Goal: Information Seeking & Learning: Learn about a topic

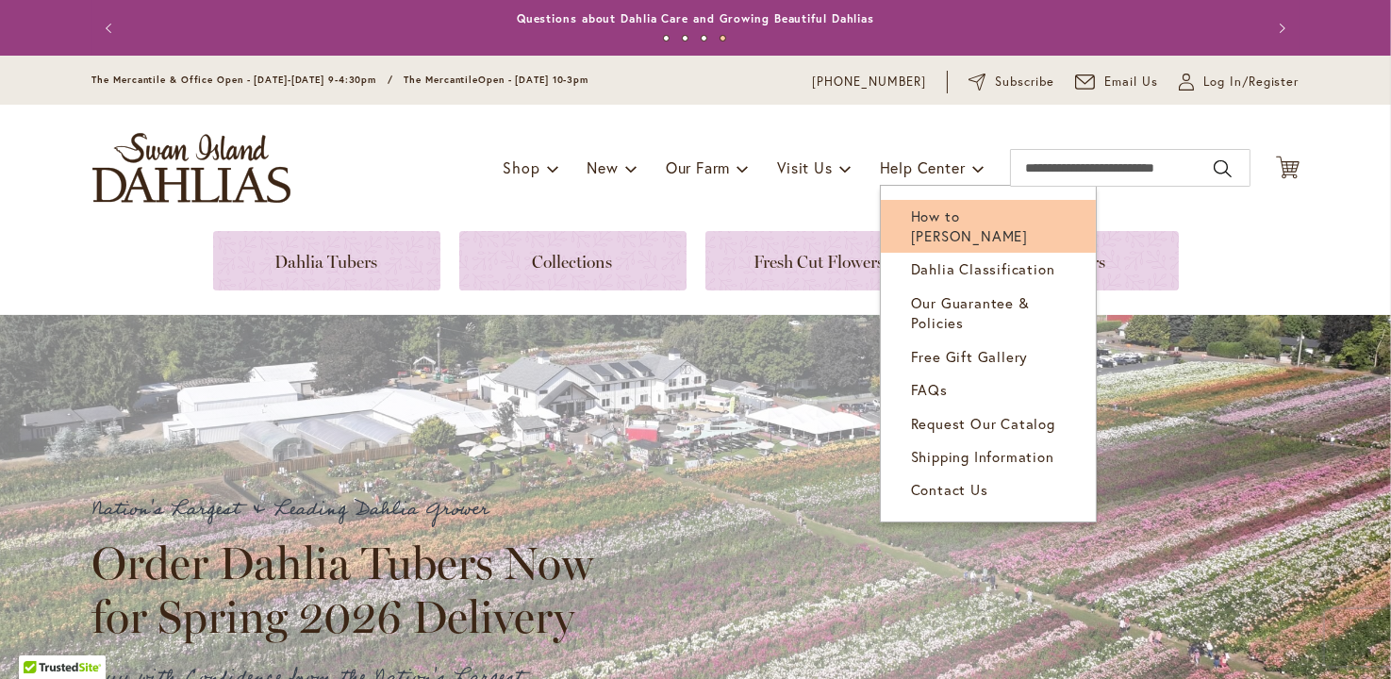
click at [946, 210] on span "How to [PERSON_NAME]" at bounding box center [969, 226] width 117 height 39
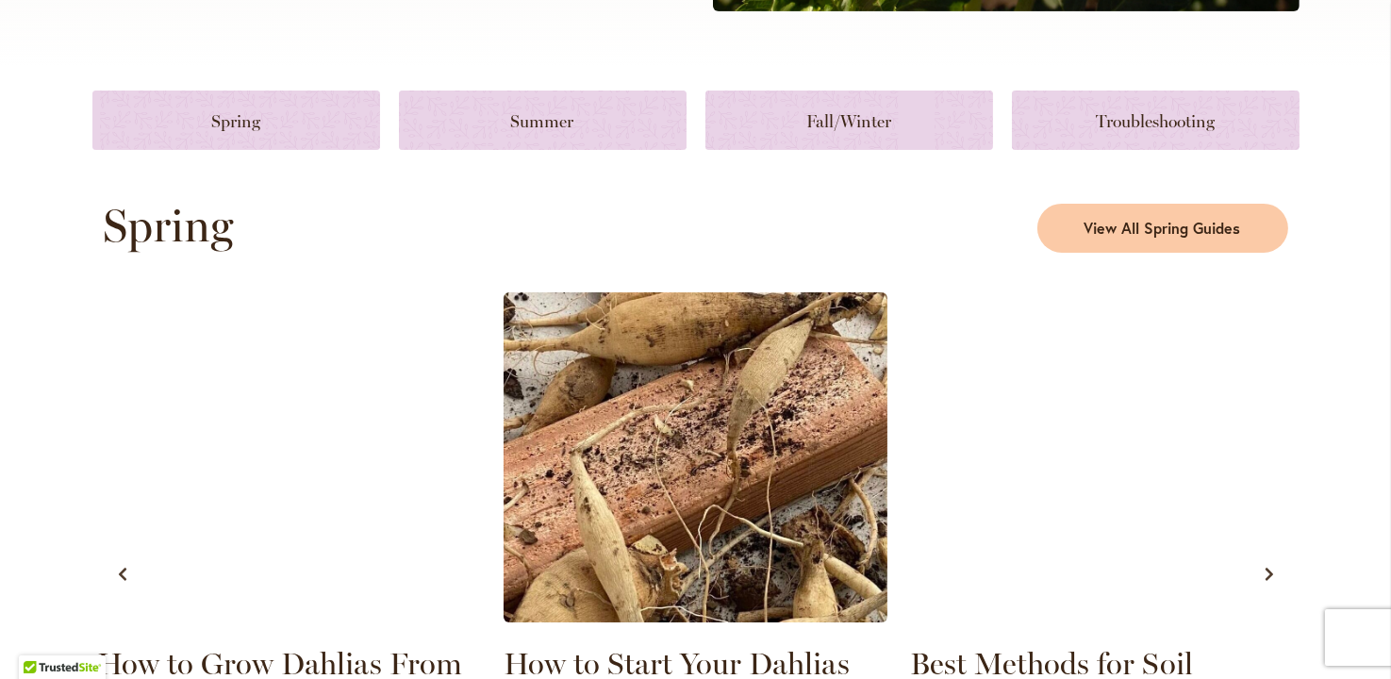
scroll to position [848, 0]
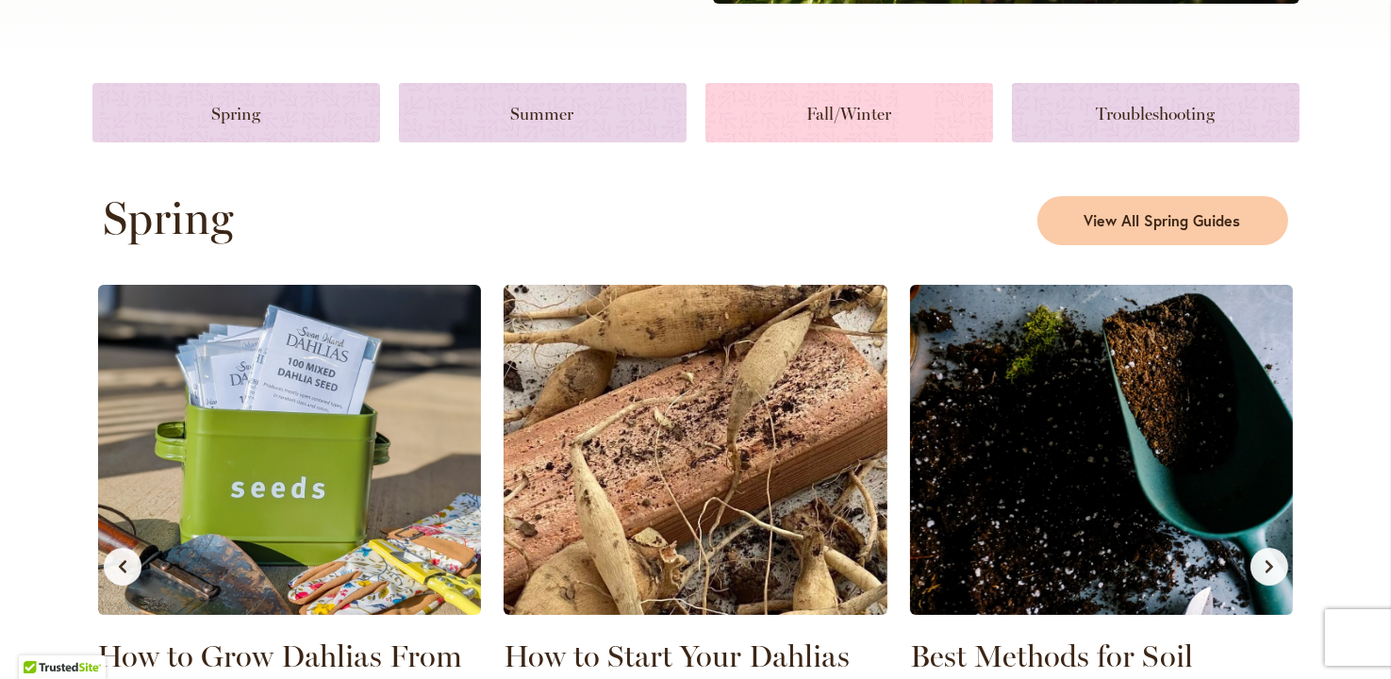
click at [841, 113] on link at bounding box center [850, 112] width 288 height 59
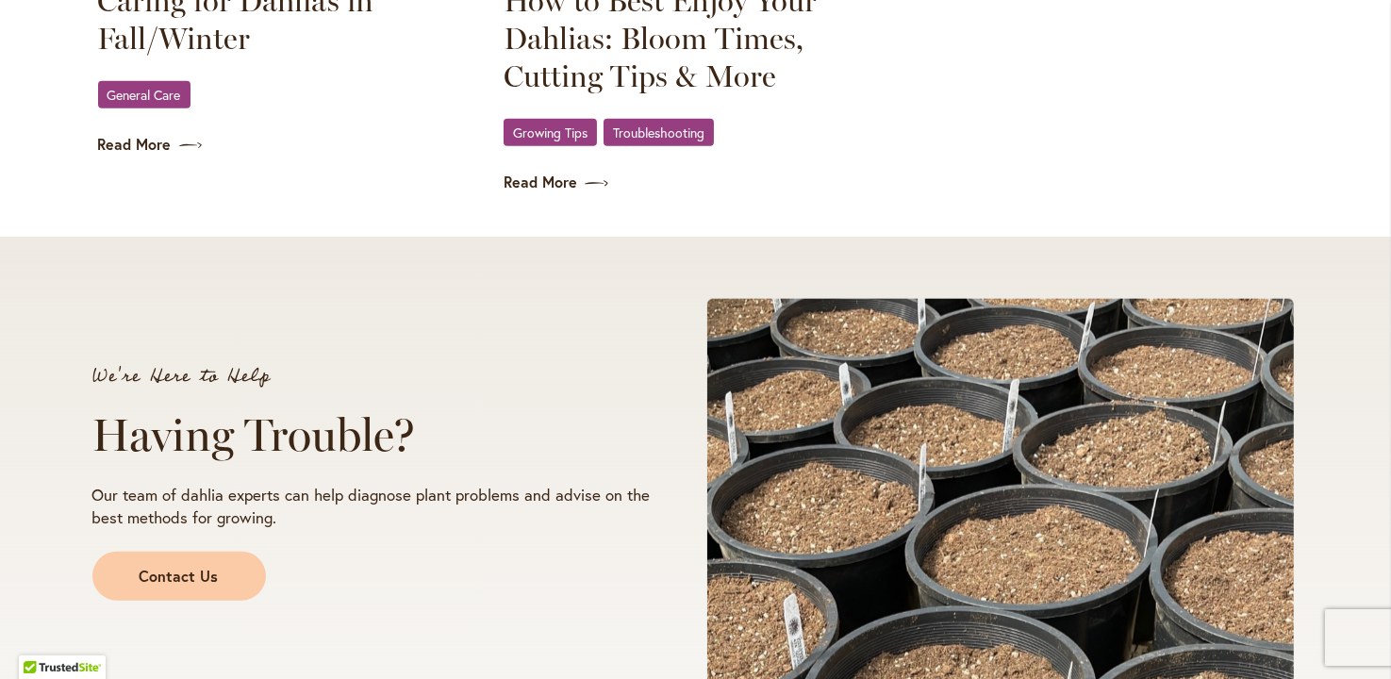
scroll to position [3028, 0]
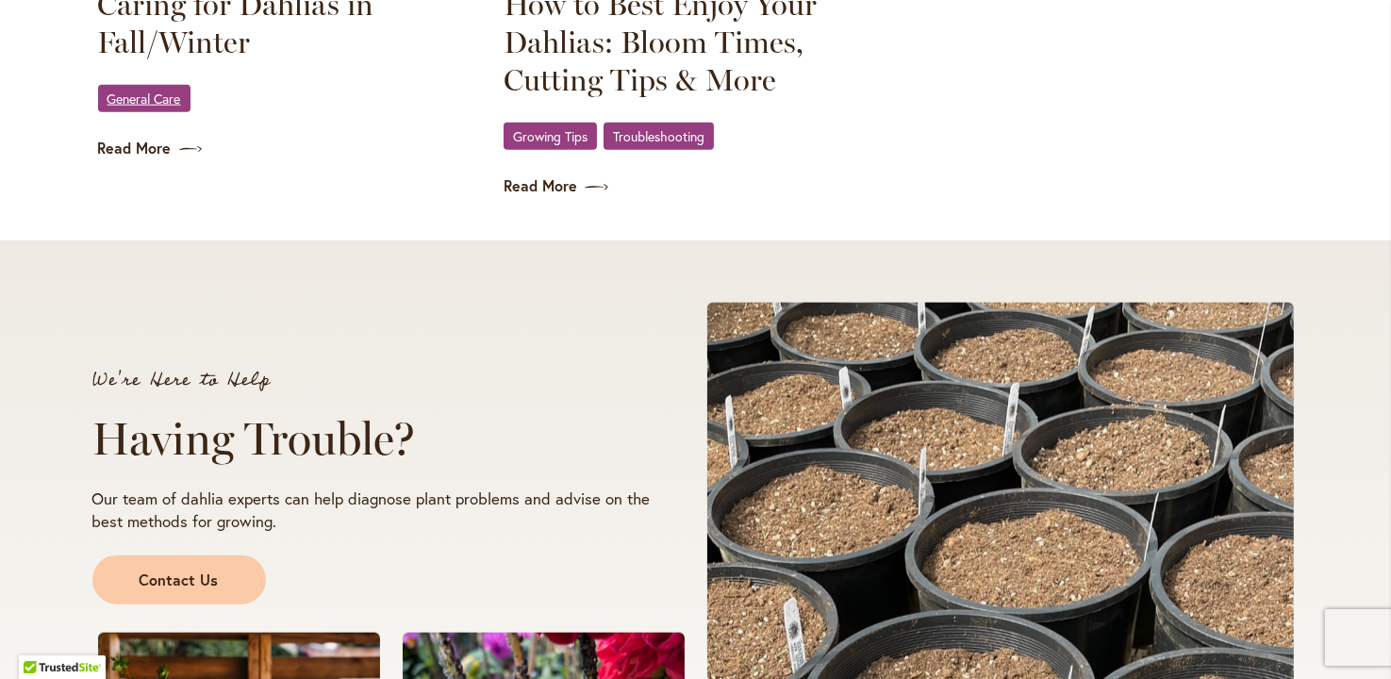
click at [153, 101] on span "General Care" at bounding box center [145, 98] width 74 height 12
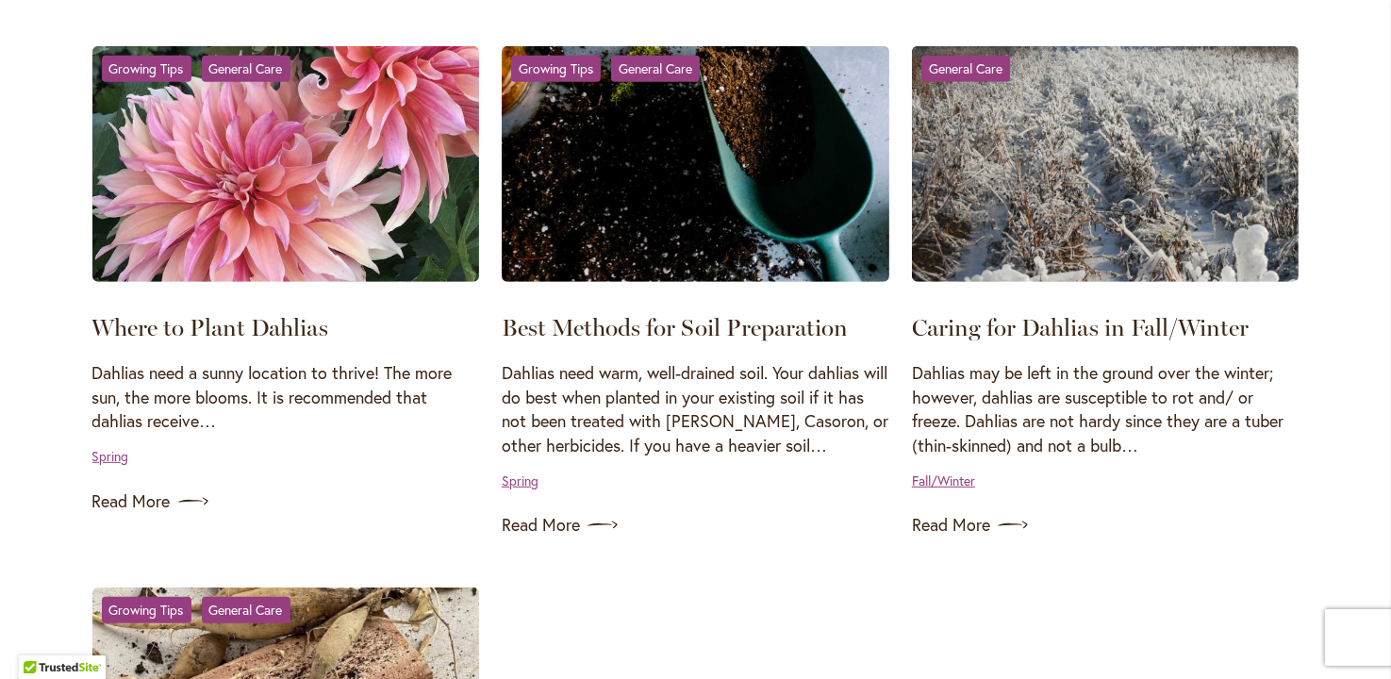
scroll to position [1603, 0]
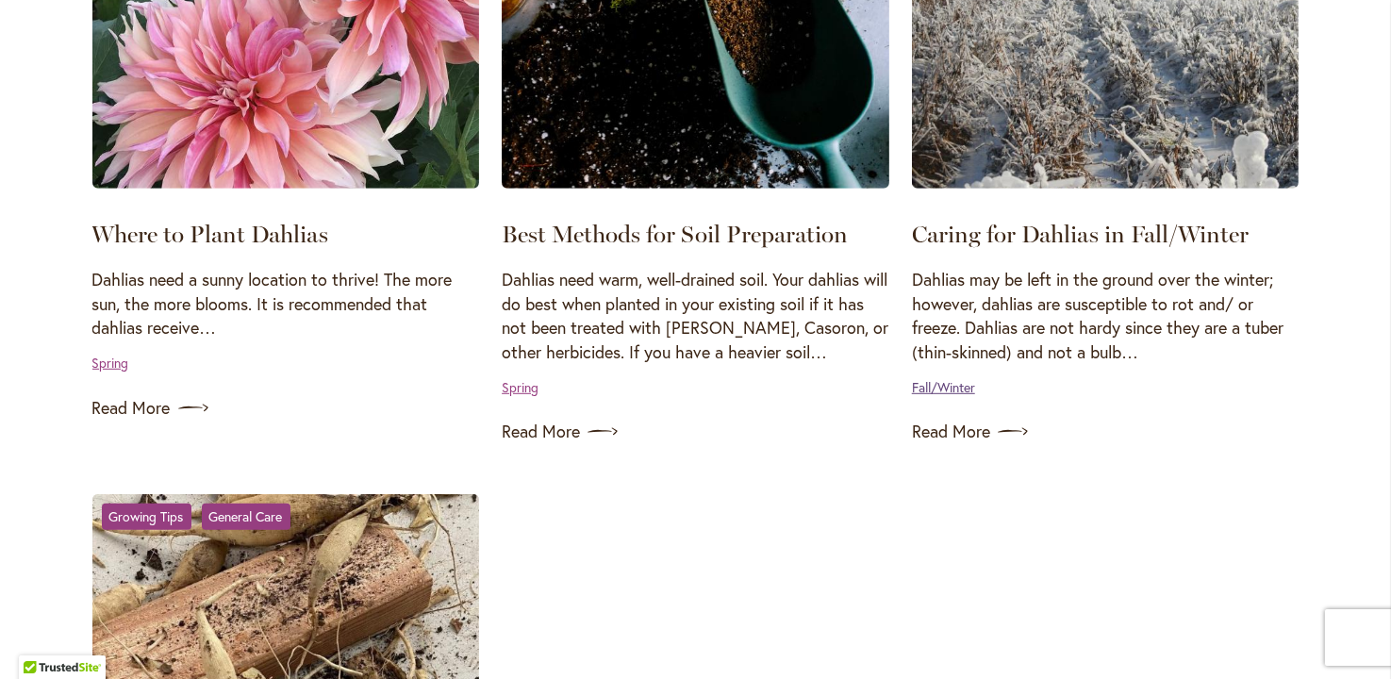
click at [952, 385] on link "Fall/Winter" at bounding box center [943, 387] width 63 height 18
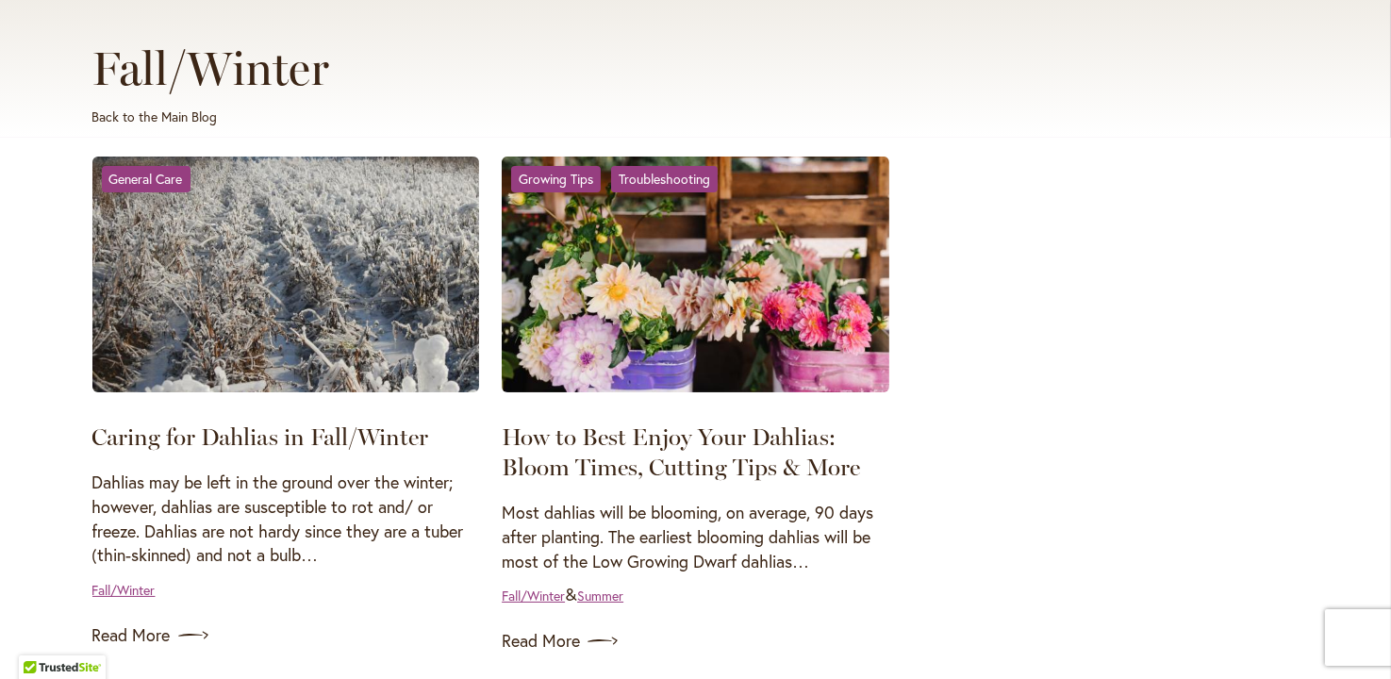
scroll to position [282, 0]
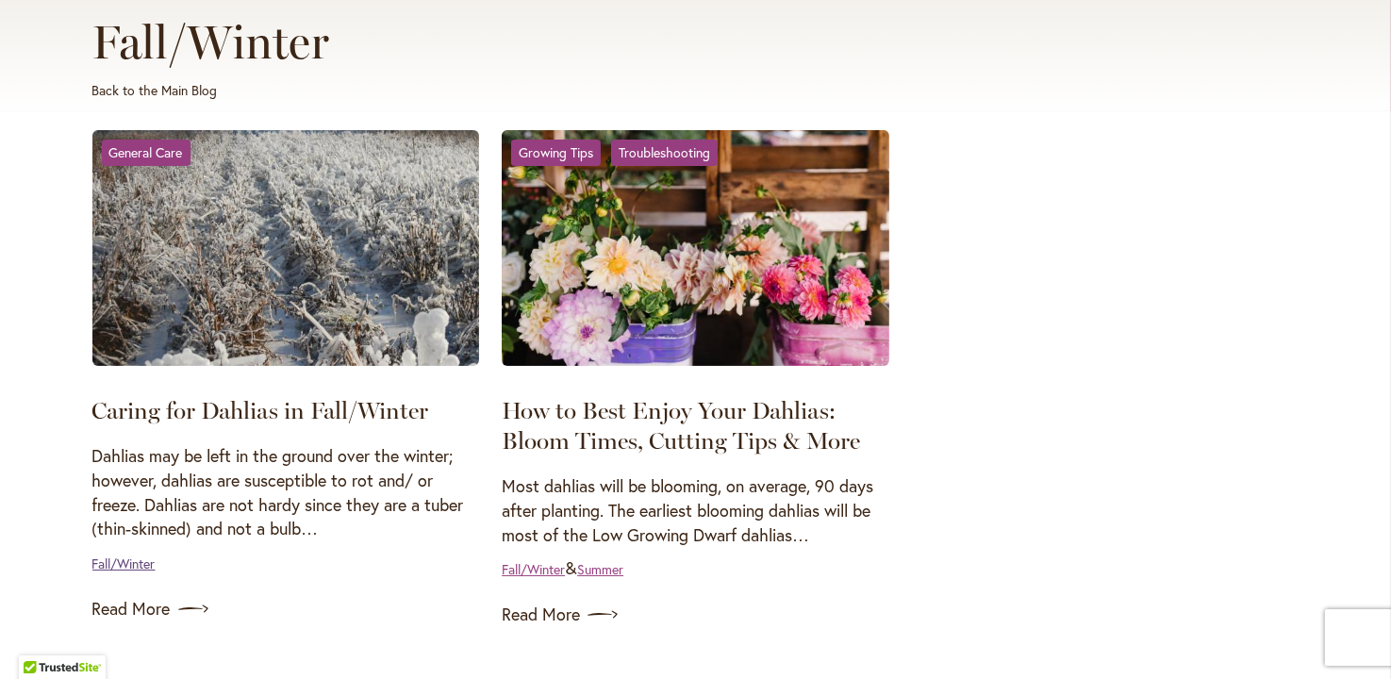
click at [137, 567] on link "Fall/Winter" at bounding box center [123, 564] width 63 height 18
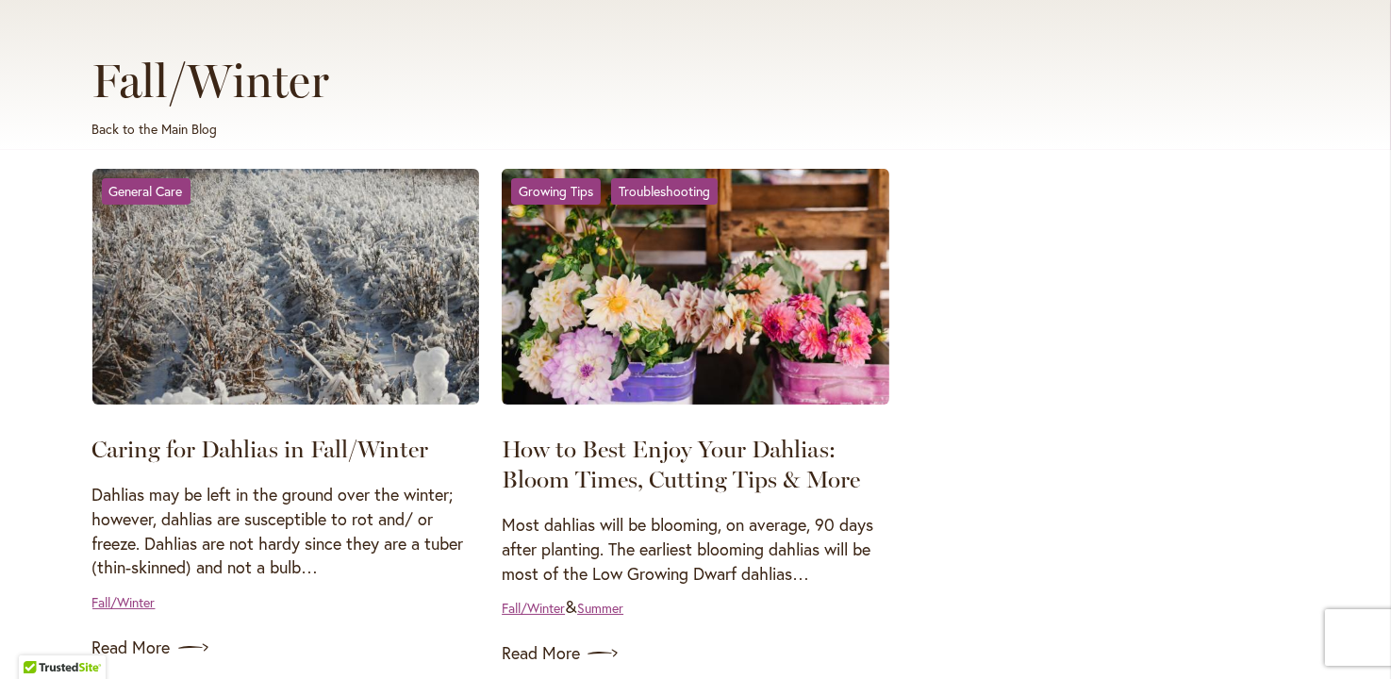
scroll to position [282, 0]
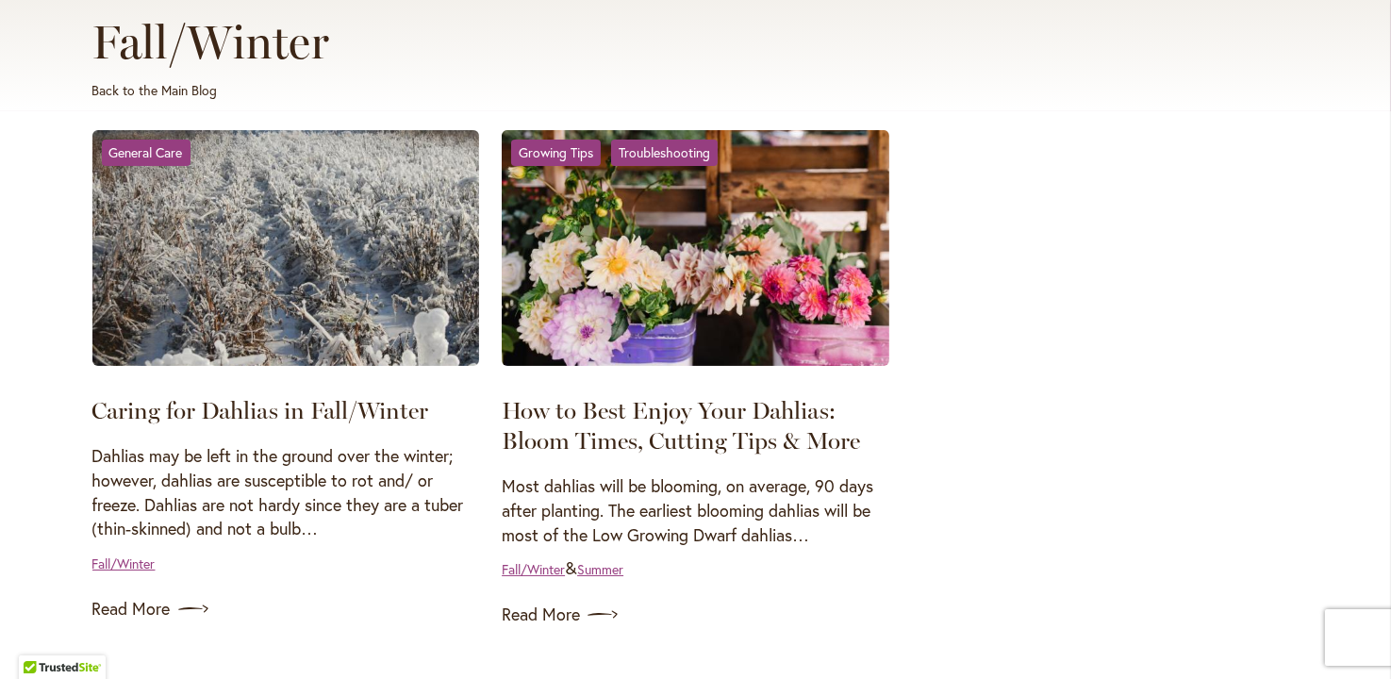
click at [258, 272] on img at bounding box center [286, 248] width 388 height 236
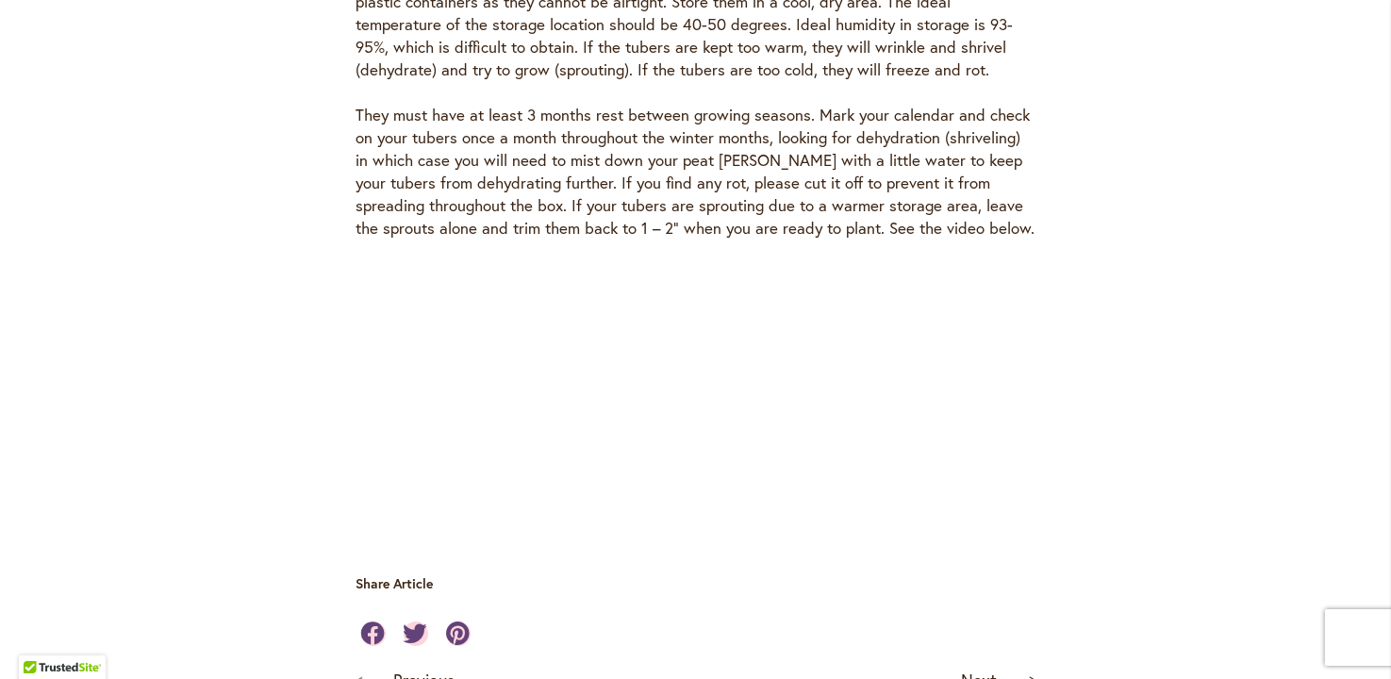
scroll to position [5565, 0]
